Goal: Task Accomplishment & Management: Complete application form

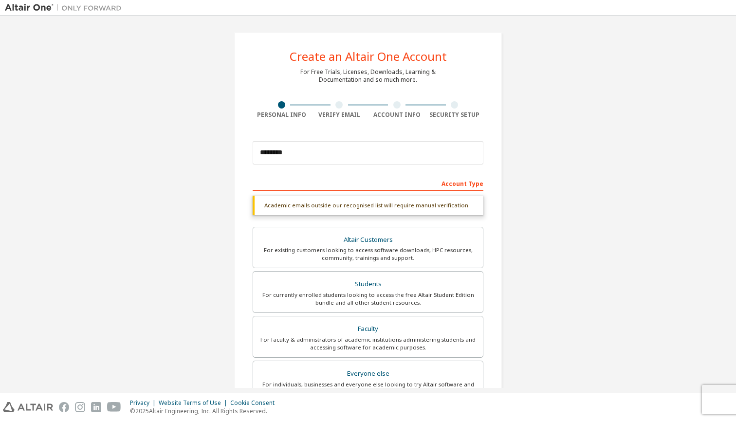
scroll to position [50, 0]
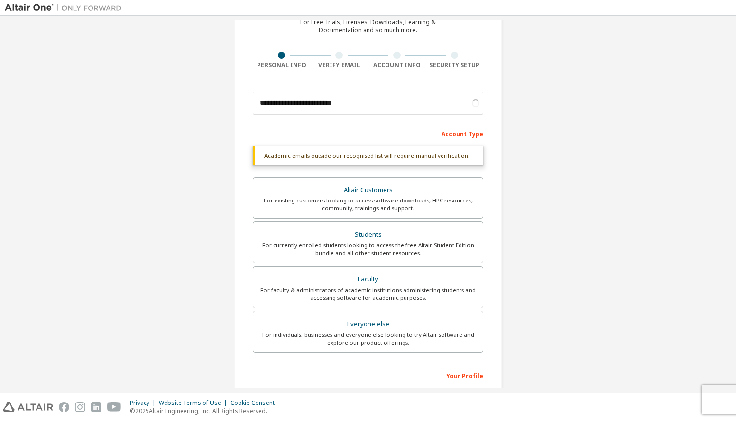
type input "**********"
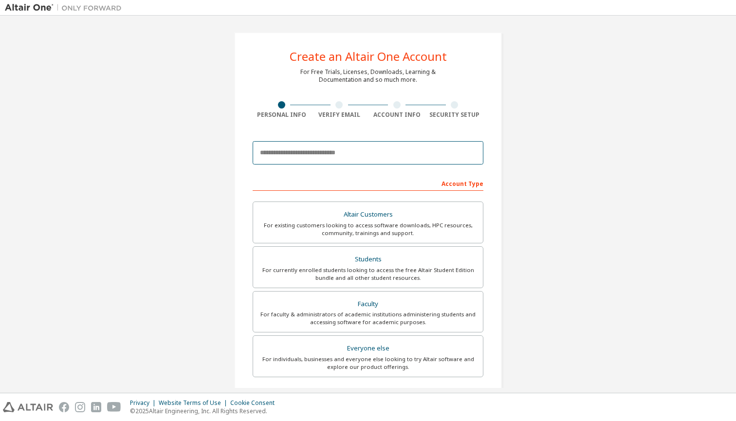
click at [351, 155] on input "email" at bounding box center [368, 152] width 231 height 23
paste input "**********"
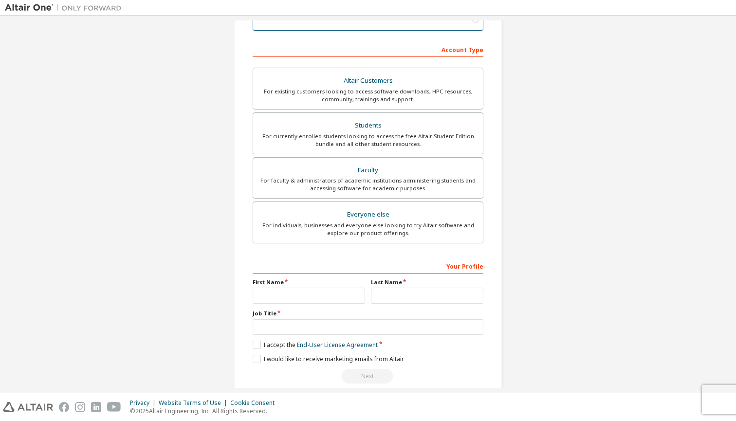
scroll to position [138, 0]
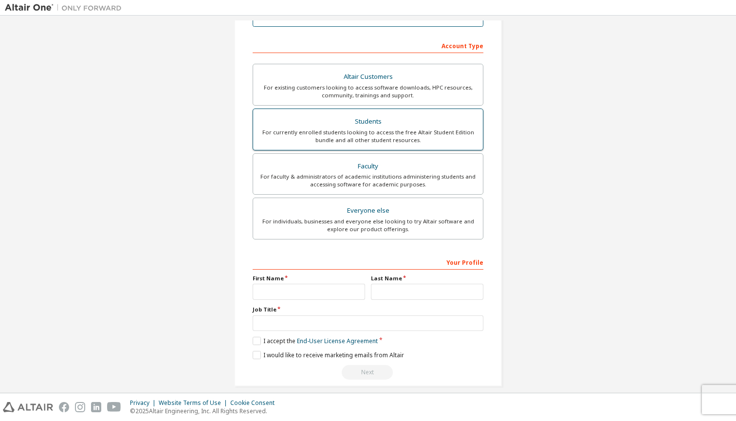
type input "**********"
click at [376, 134] on div "For currently enrolled students looking to access the free Altair Student Editi…" at bounding box center [368, 137] width 218 height 16
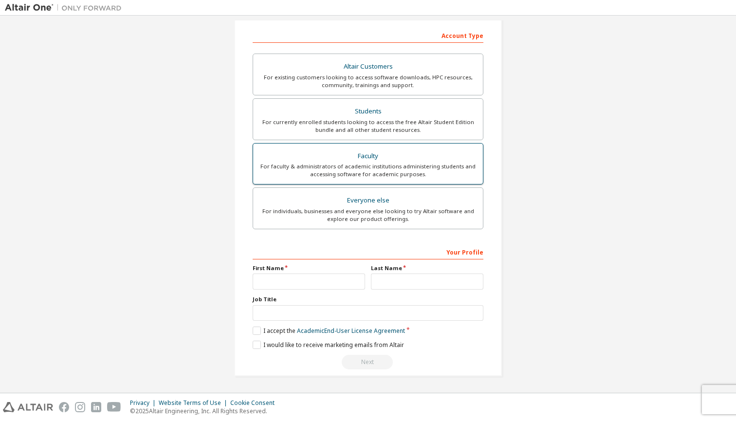
scroll to position [151, 0]
type input "*"
type input "**"
type input "*"
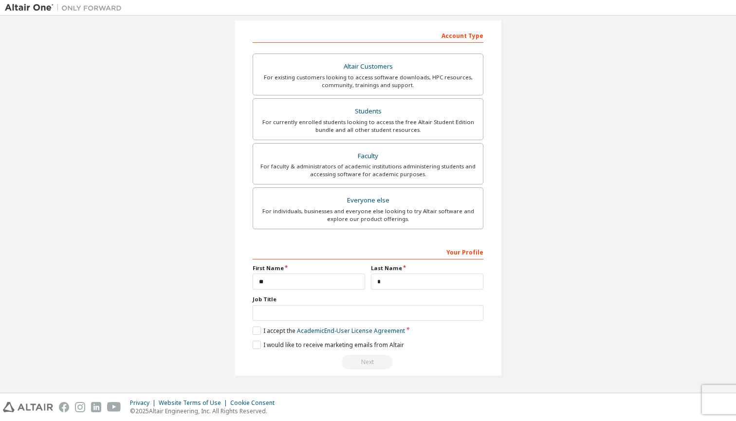
click at [344, 301] on div "Job Title" at bounding box center [368, 308] width 231 height 25
click at [463, 312] on input "text" at bounding box center [368, 313] width 231 height 16
click at [423, 318] on input "text" at bounding box center [368, 313] width 231 height 16
type input "**"
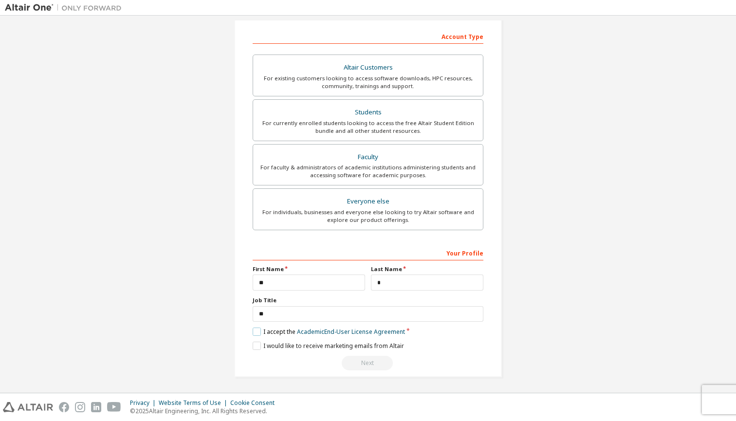
click at [259, 335] on label "I accept the Academic End-User License Agreement" at bounding box center [329, 332] width 152 height 8
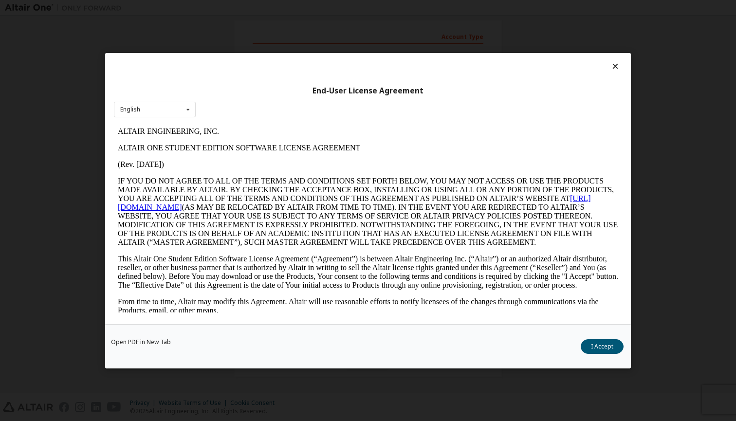
scroll to position [0, 0]
click at [161, 113] on div "English English" at bounding box center [155, 109] width 82 height 16
click at [279, 112] on div "End-User License Agreement English English" at bounding box center [368, 188] width 526 height 271
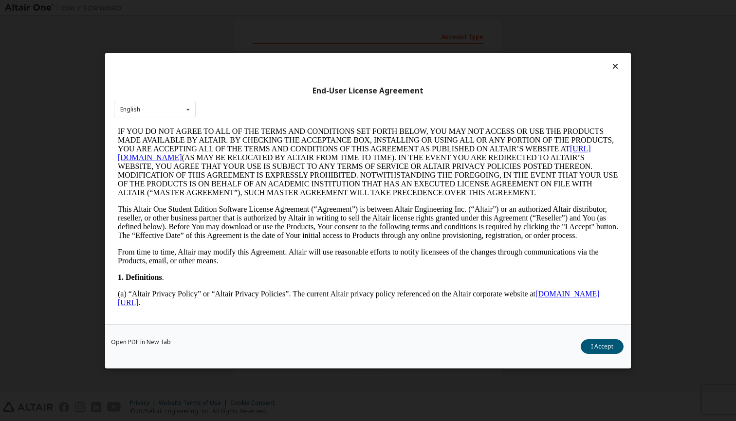
scroll to position [50, 0]
click at [597, 349] on button "I Accept" at bounding box center [602, 346] width 43 height 15
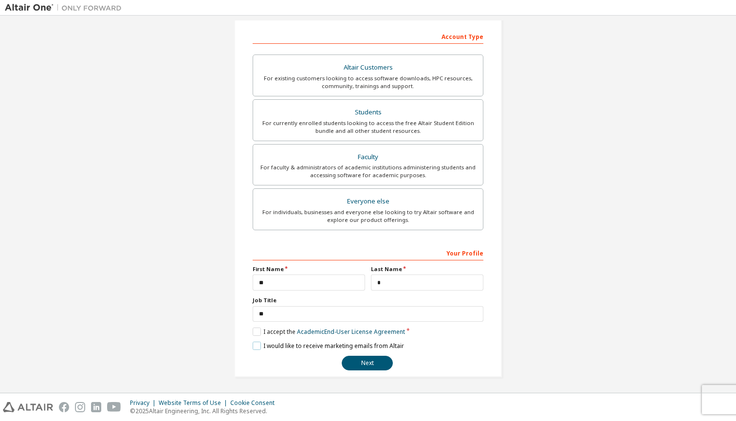
click at [253, 347] on label "I would like to receive marketing emails from Altair" at bounding box center [328, 346] width 151 height 8
click at [257, 343] on label "I would like to receive marketing emails from Altair" at bounding box center [328, 346] width 151 height 8
click at [365, 361] on button "Next" at bounding box center [367, 363] width 51 height 15
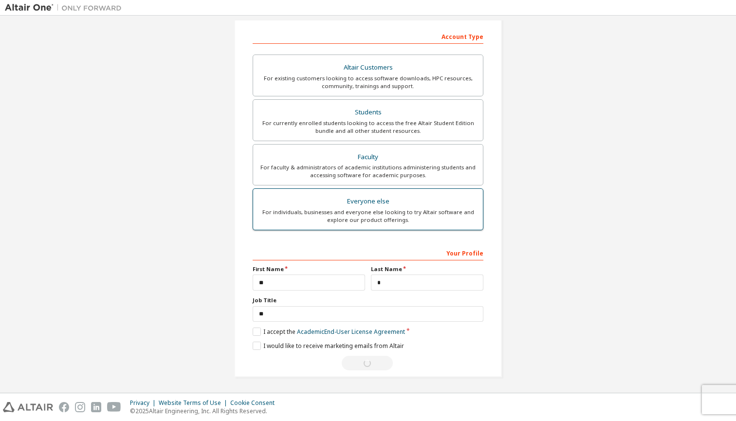
scroll to position [0, 0]
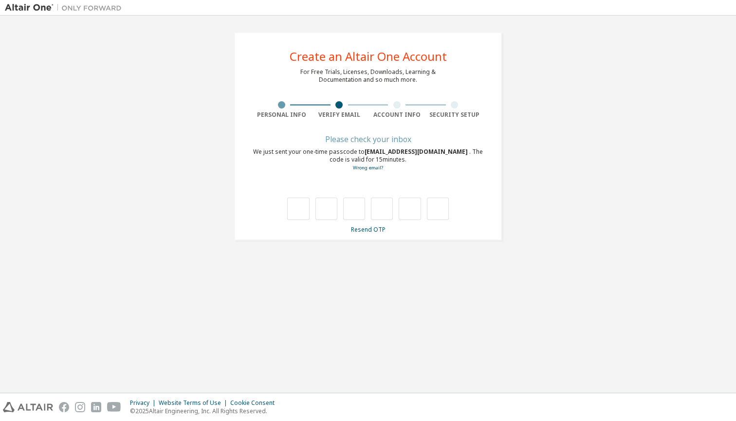
type input "*"
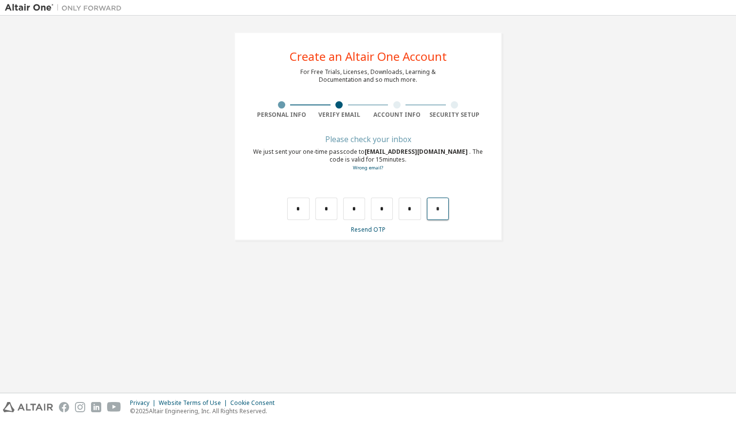
type input "*"
